Goal: Transaction & Acquisition: Purchase product/service

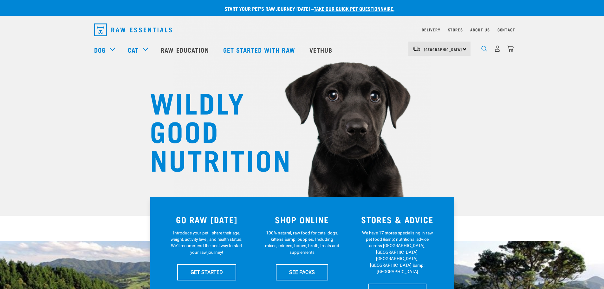
drag, startPoint x: 0, startPoint y: 0, endPoint x: 486, endPoint y: 52, distance: 489.2
click at [486, 52] on img "dropdown navigation" at bounding box center [484, 49] width 6 height 6
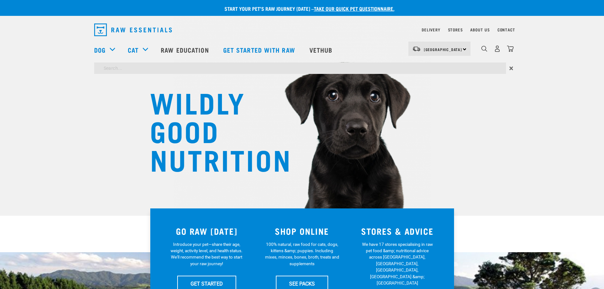
click at [178, 67] on input "search" at bounding box center [300, 67] width 412 height 11
type input "spd64"
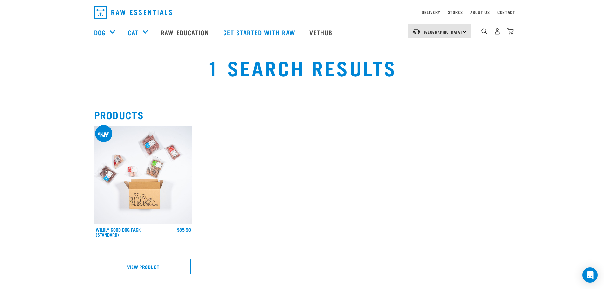
scroll to position [32, 0]
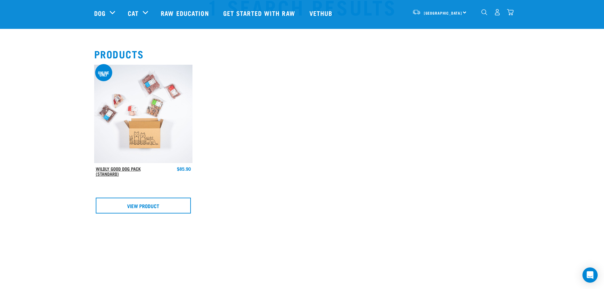
click at [121, 169] on link "Wildly Good Dog Pack (Standard)" at bounding box center [118, 170] width 45 height 7
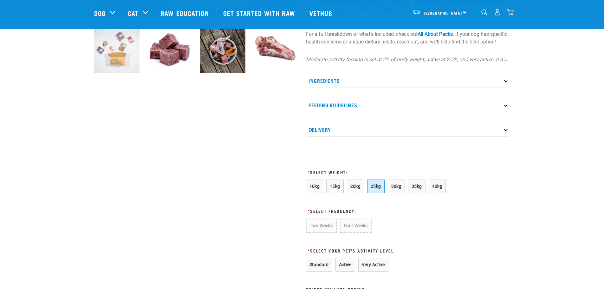
scroll to position [222, 0]
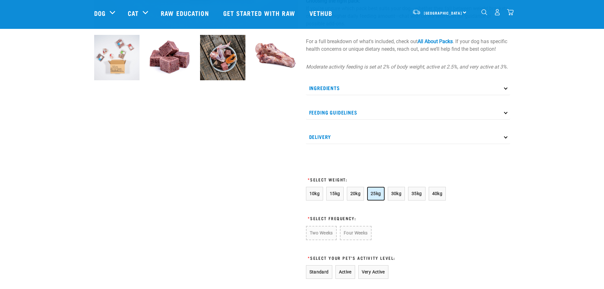
click at [375, 196] on span "25kg" at bounding box center [376, 193] width 10 height 5
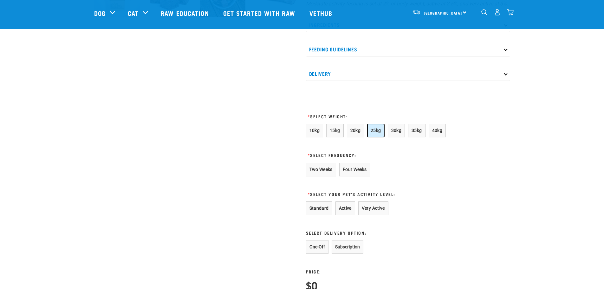
scroll to position [285, 0]
click at [331, 176] on button "Two Weeks" at bounding box center [321, 169] width 30 height 14
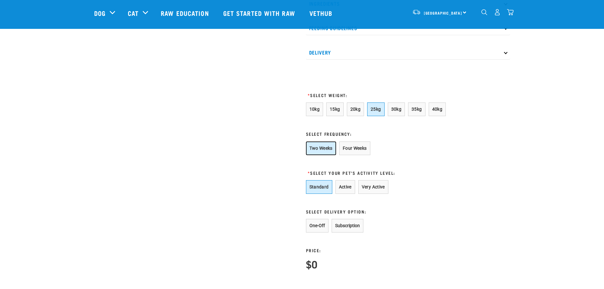
scroll to position [349, 0]
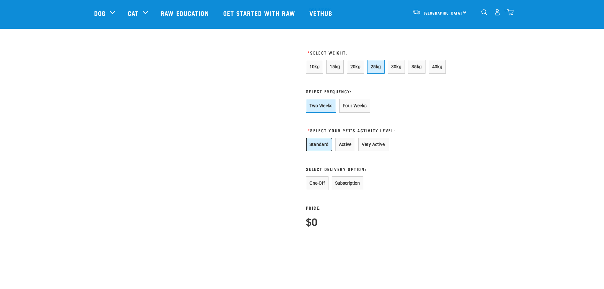
click at [321, 151] on button "Standard" at bounding box center [319, 145] width 26 height 14
click at [358, 113] on button "Four Weeks" at bounding box center [354, 106] width 31 height 14
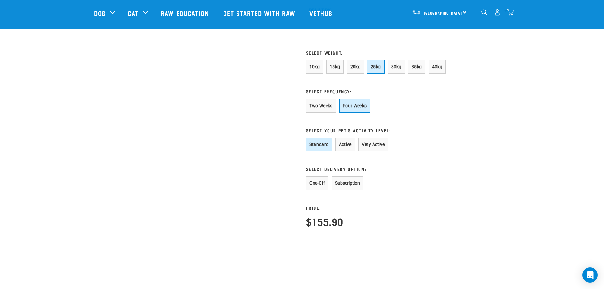
click at [426, 190] on div "One-Off Subscription" at bounding box center [377, 183] width 143 height 14
